Goal: Task Accomplishment & Management: Complete application form

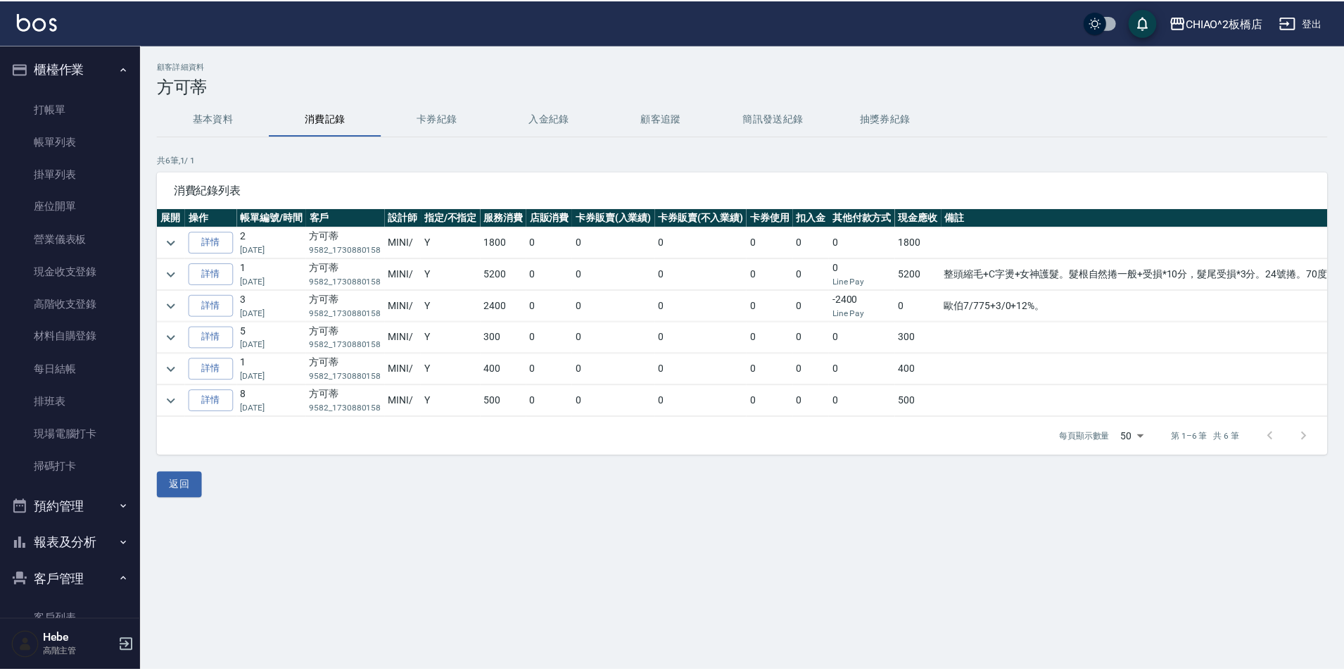
scroll to position [70, 0]
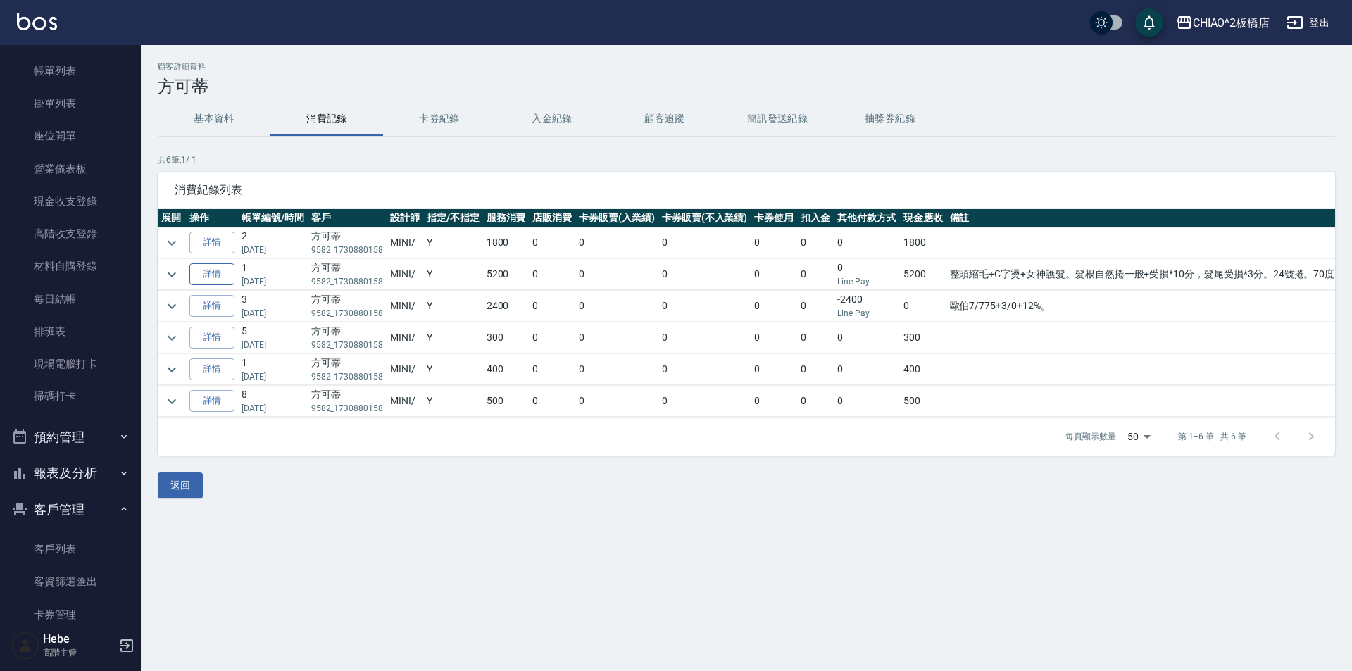
click at [210, 278] on link "詳情" at bounding box center [211, 274] width 45 height 22
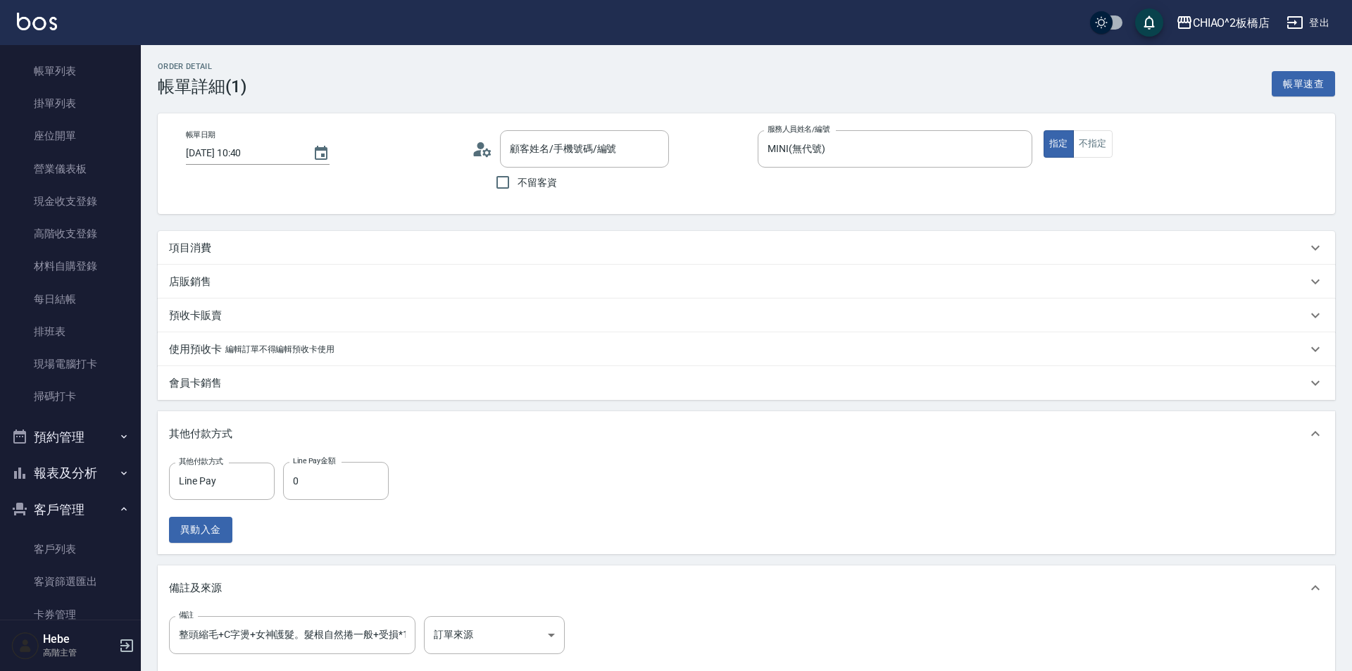
type input "[DATE] 10:40"
type input "MINI(無代號)"
type input "整頭縮毛+C字燙+女神護髮。髮根自然捲一般+受損*10分，髮尾受損*3分。24號捲。70度10分，80度15分"
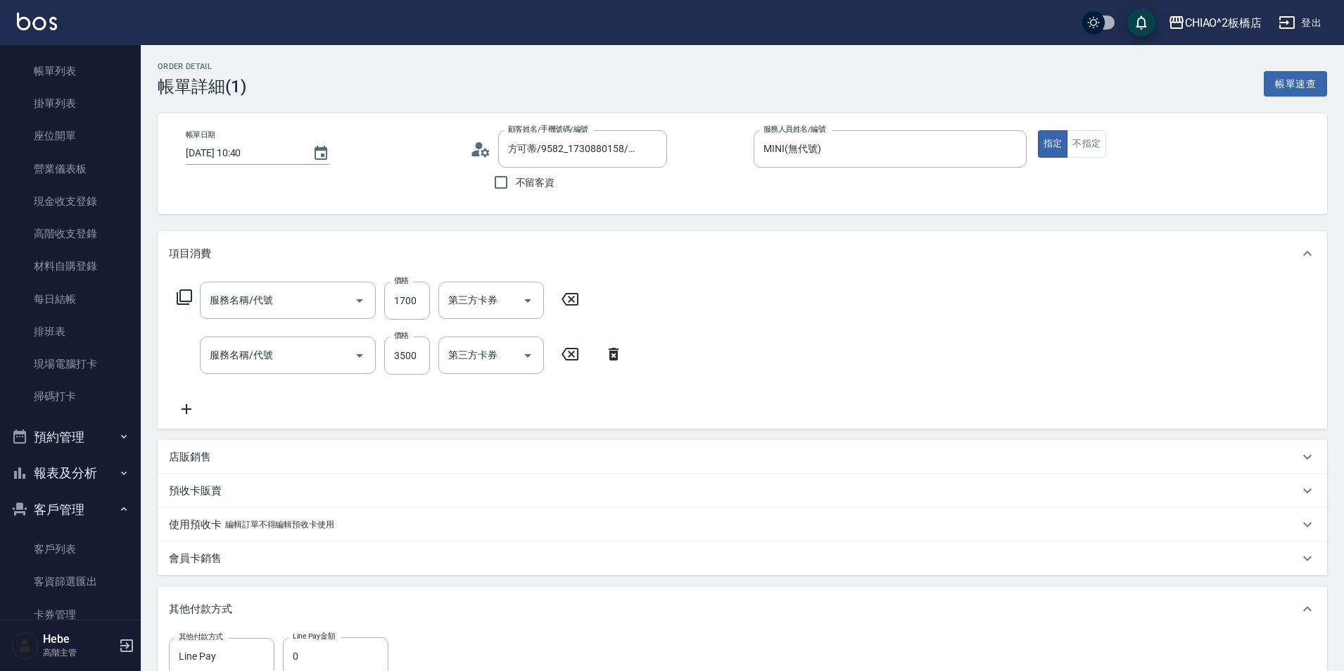
type input "方可蒂/9582_1730880158/null"
type input "造型200(96686)"
type input "女生燙髮(96677)"
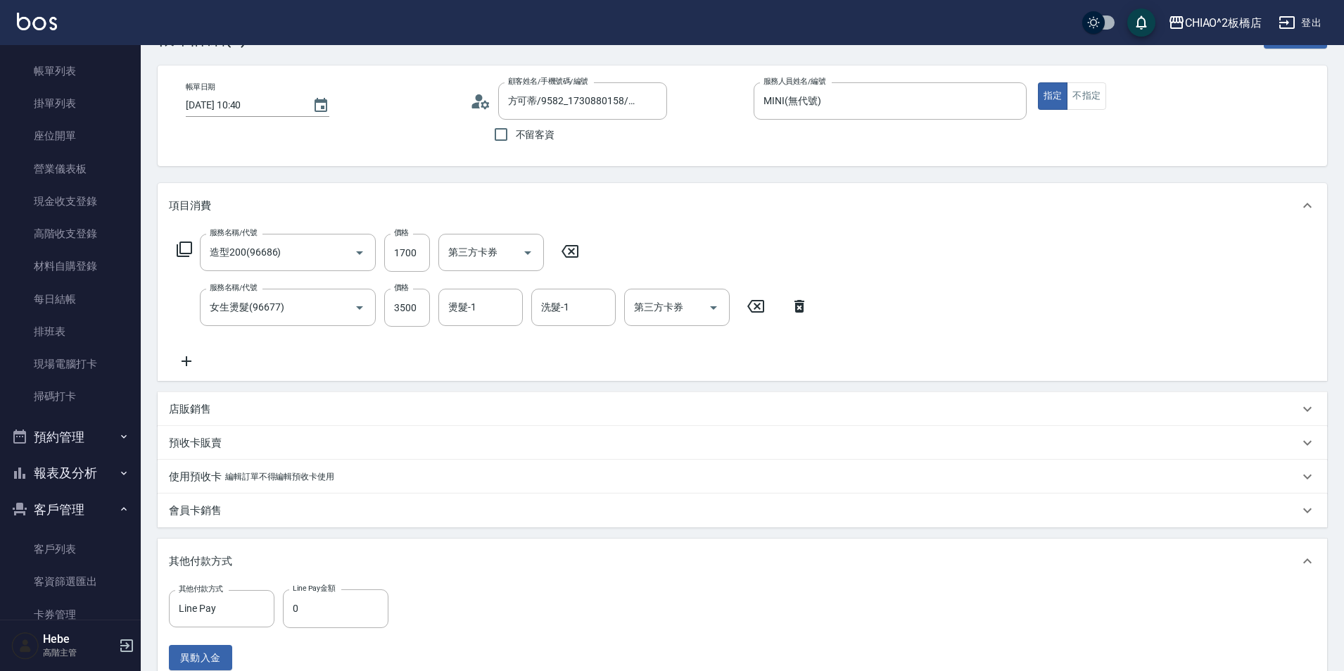
scroll to position [70, 0]
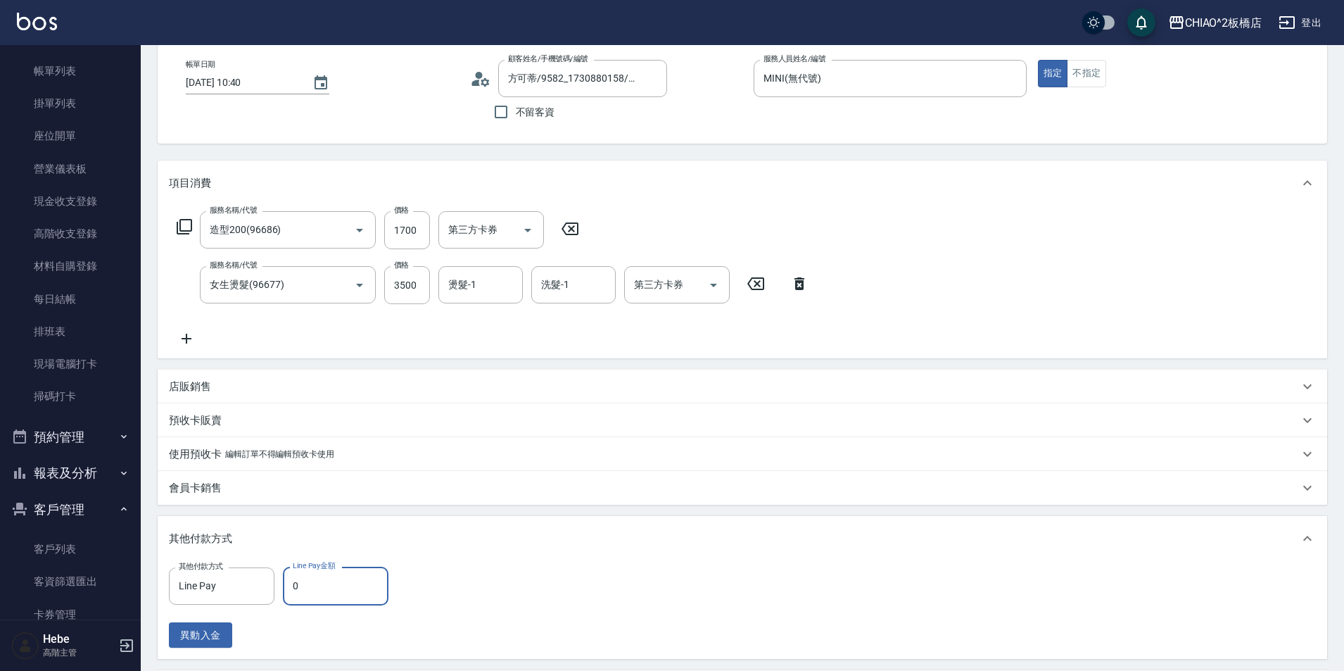
click at [333, 588] on input "0" at bounding box center [336, 586] width 106 height 38
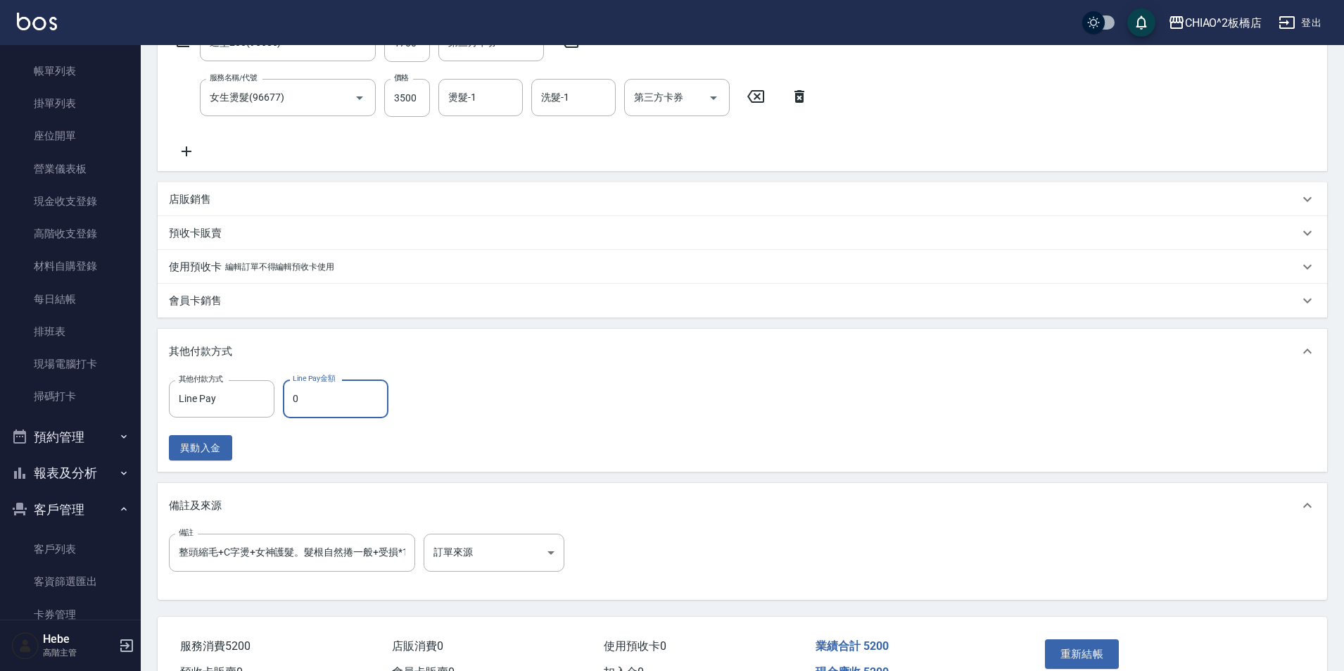
scroll to position [282, 0]
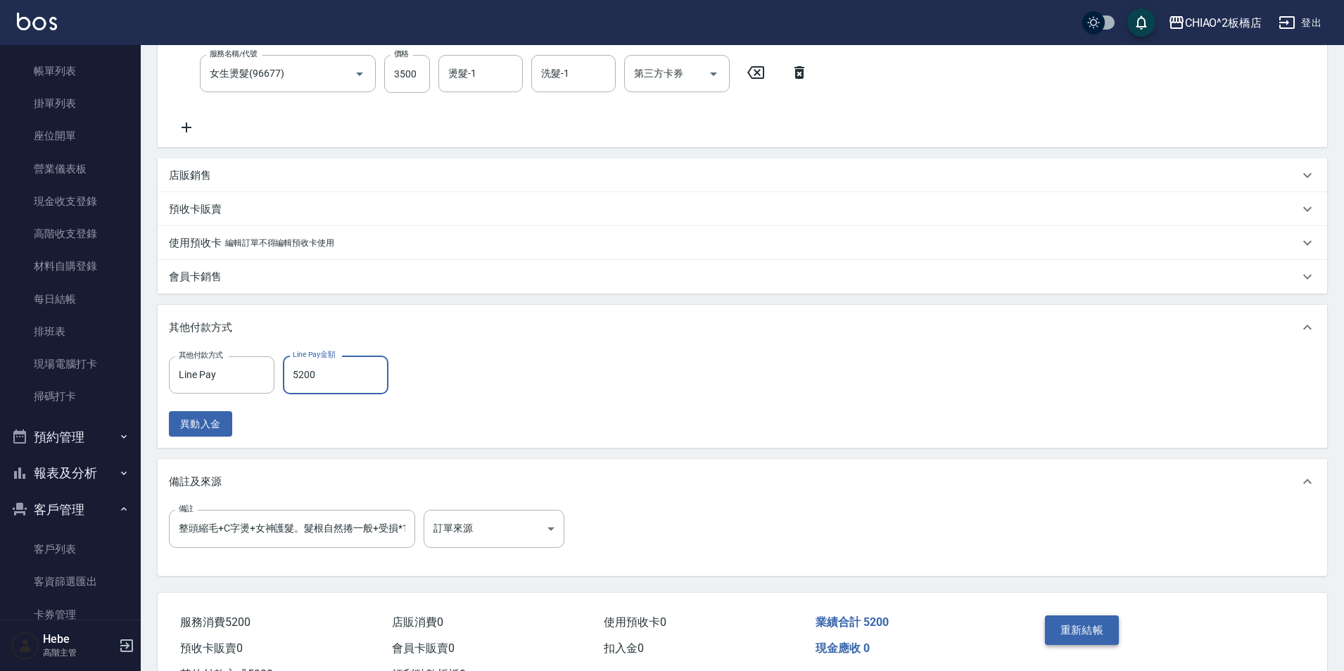
type input "5200"
click at [1069, 630] on button "重新結帳" at bounding box center [1082, 630] width 75 height 30
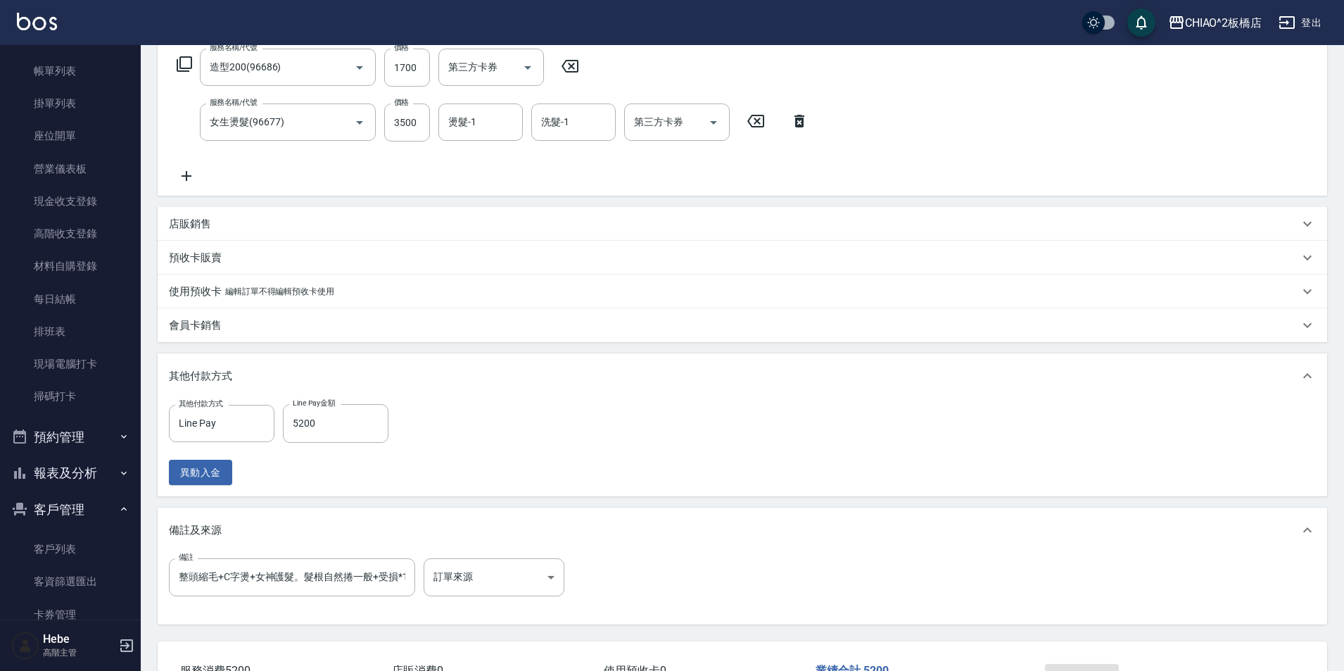
scroll to position [211, 0]
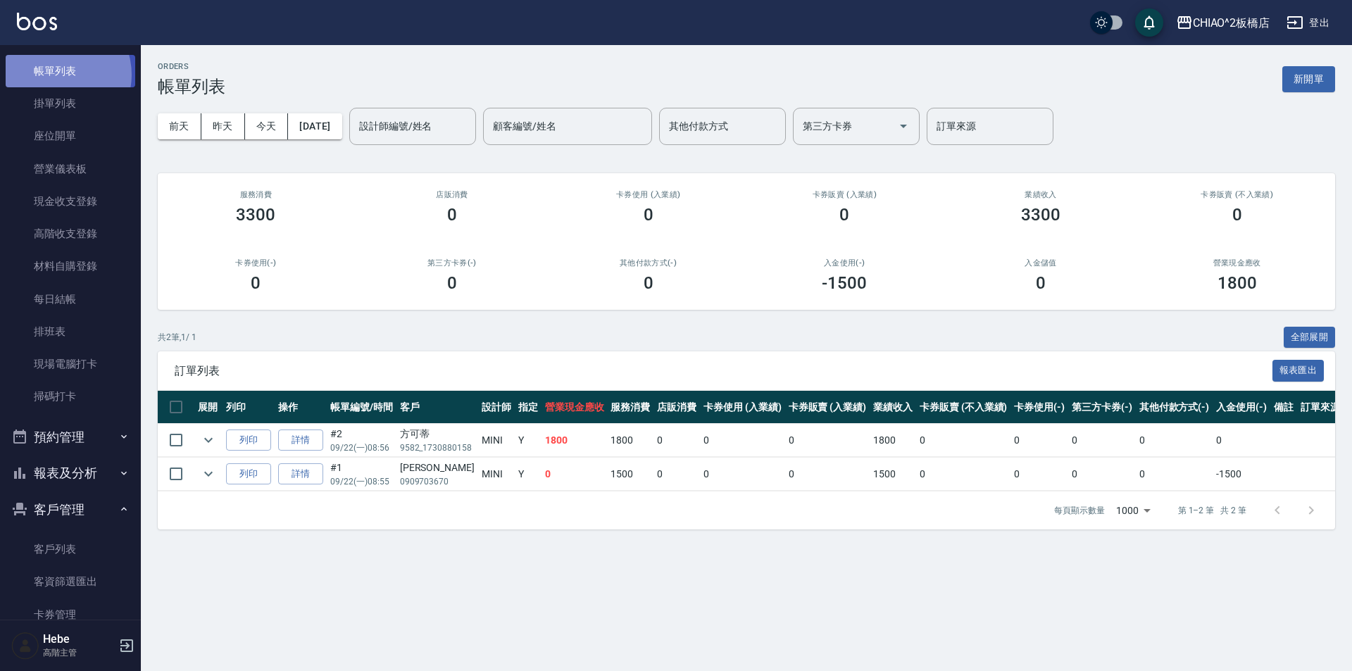
click at [56, 75] on link "帳單列表" at bounding box center [71, 71] width 130 height 32
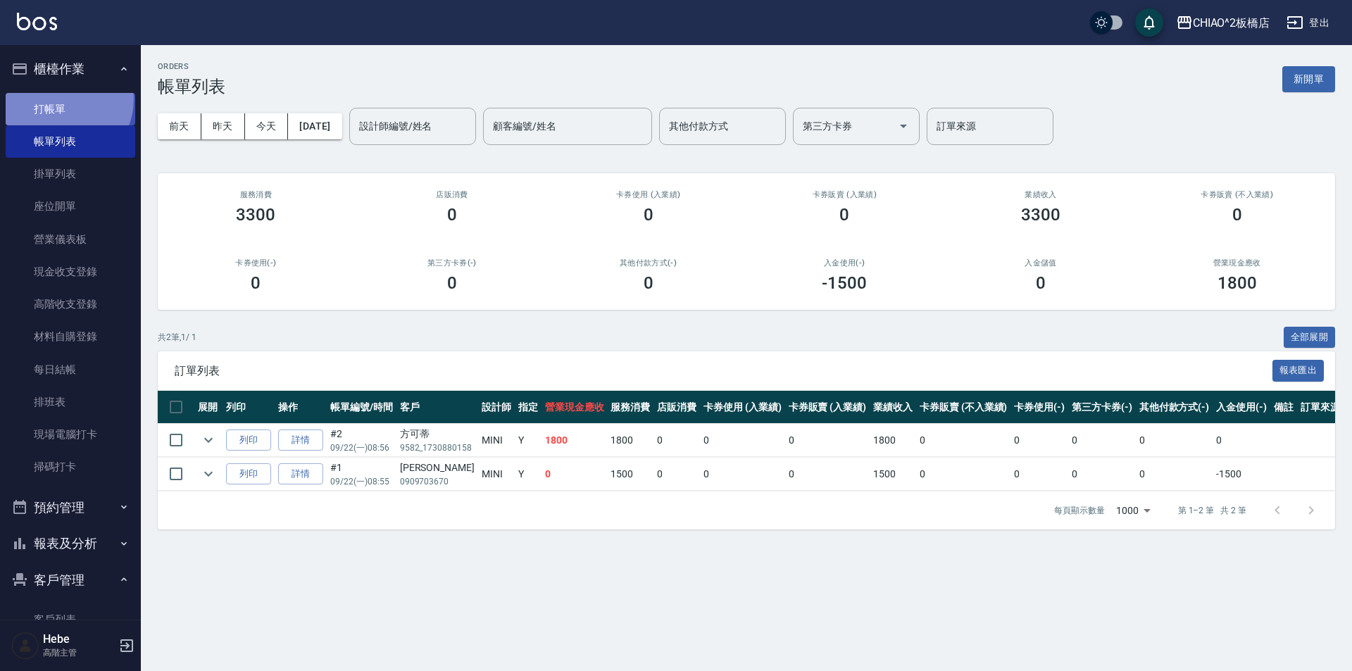
click at [60, 99] on link "打帳單" at bounding box center [71, 109] width 130 height 32
